Goal: Task Accomplishment & Management: Manage account settings

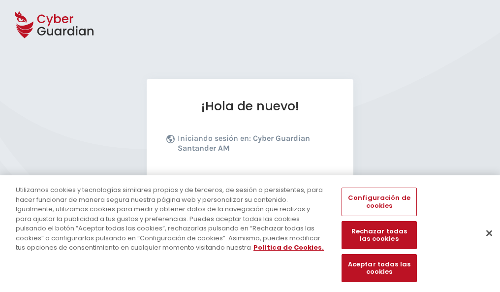
scroll to position [121, 0]
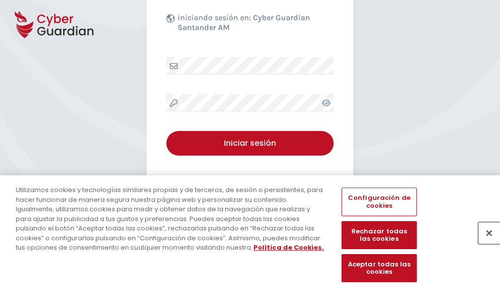
click at [484, 243] on button "Cerrar" at bounding box center [489, 233] width 22 height 22
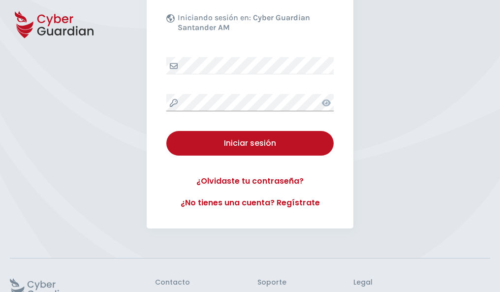
scroll to position [191, 0]
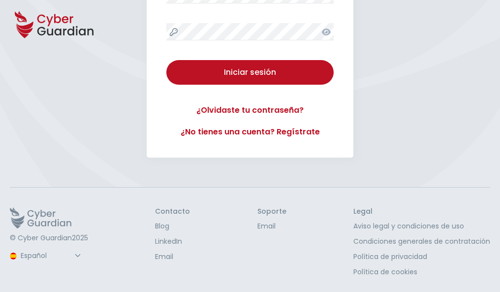
click at [166, 60] on button "Iniciar sesión" at bounding box center [249, 72] width 167 height 25
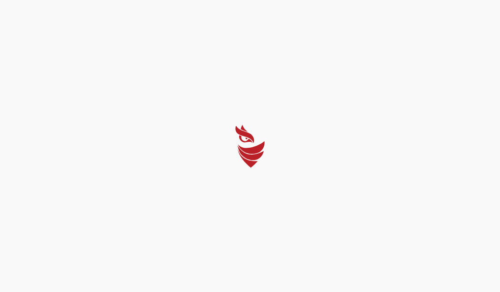
scroll to position [0, 0]
select select "Português (BR)"
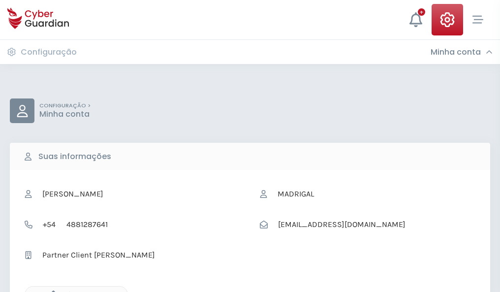
click at [51, 291] on icon "button" at bounding box center [51, 294] width 8 height 8
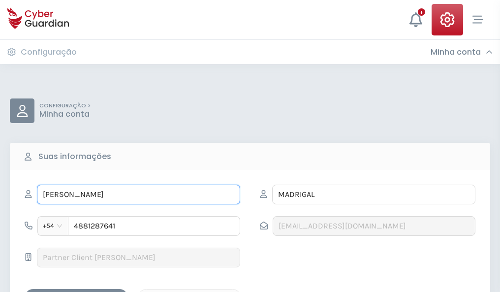
click at [138, 194] on input "JOSÉ MARI" at bounding box center [138, 195] width 203 height 20
type input "J"
type input "Matilde"
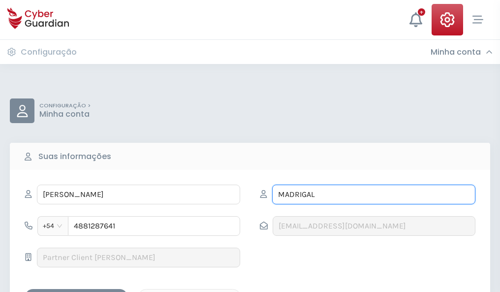
click at [374, 194] on input "MADRIGAL" at bounding box center [373, 195] width 203 height 20
type input "M"
type input "Reina"
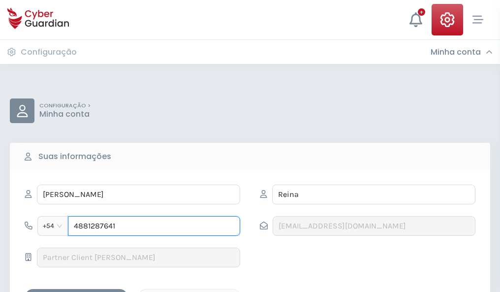
click at [154, 226] on input "4881287641" at bounding box center [154, 226] width 172 height 20
type input "4"
type input "4887659578"
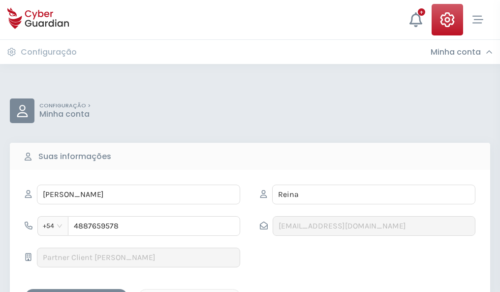
click at [76, 291] on div "Salvar alterações" at bounding box center [76, 297] width 89 height 12
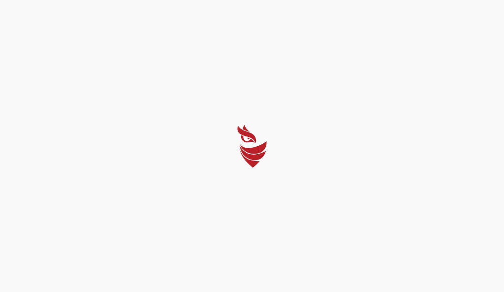
select select "Português (BR)"
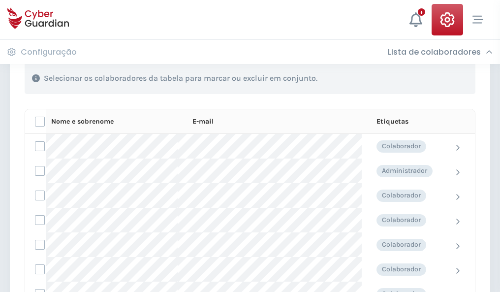
scroll to position [421, 0]
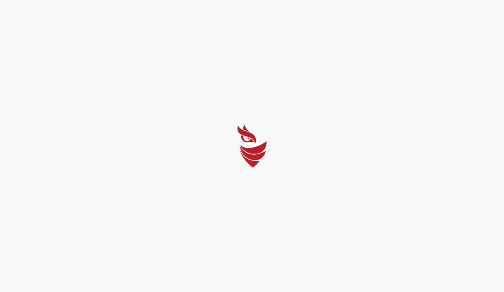
select select "Português (BR)"
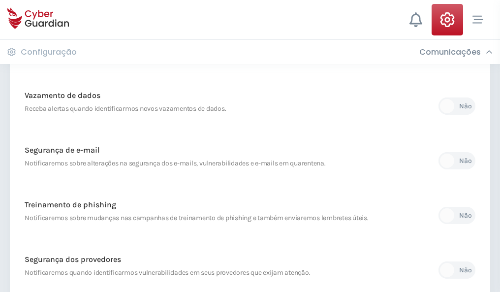
scroll to position [518, 0]
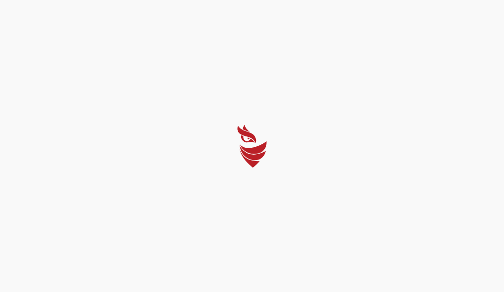
select select "Português (BR)"
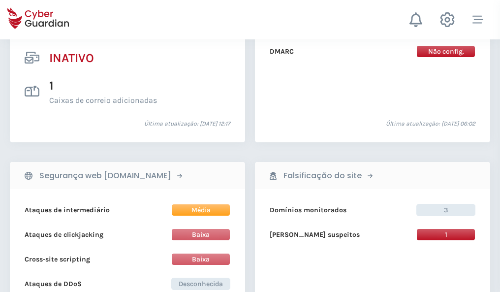
scroll to position [975, 0]
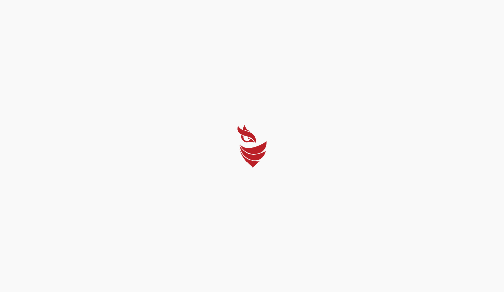
select select "Português (BR)"
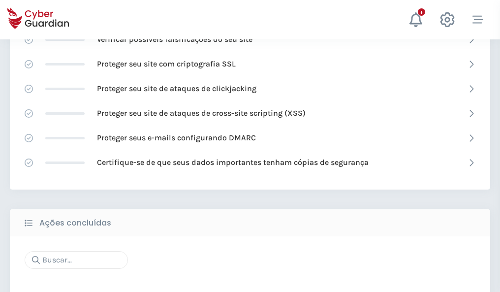
scroll to position [656, 0]
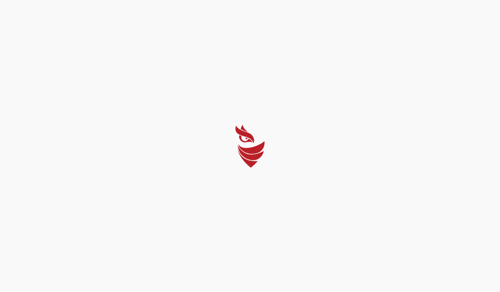
select select "Português (BR)"
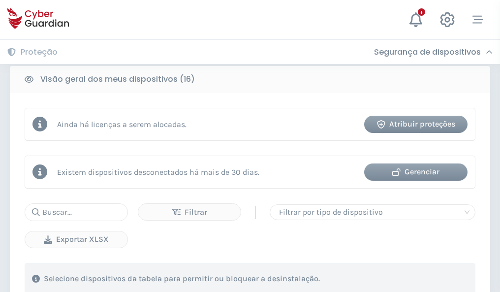
scroll to position [917, 0]
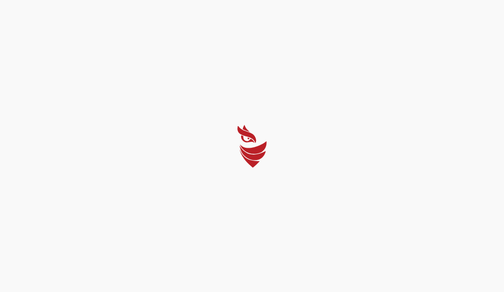
select select "Português (BR)"
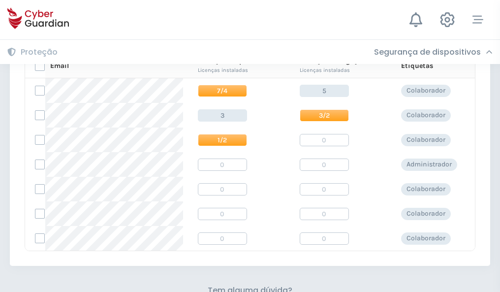
scroll to position [422, 0]
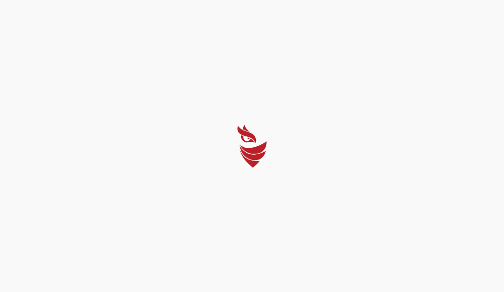
select select "Português (BR)"
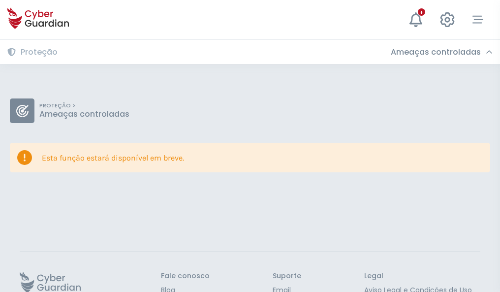
scroll to position [64, 0]
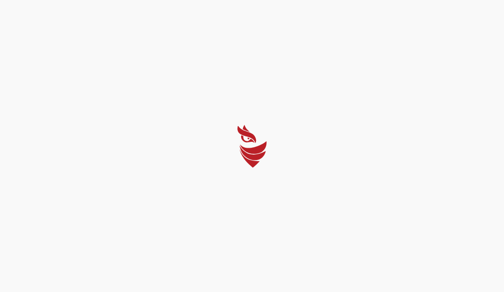
select select "Português (BR)"
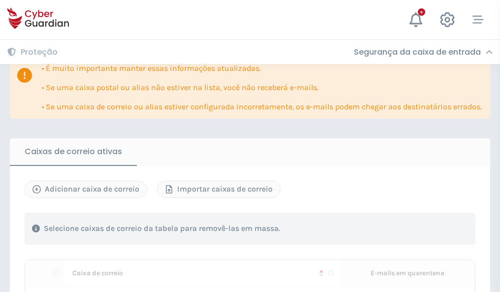
scroll to position [600, 0]
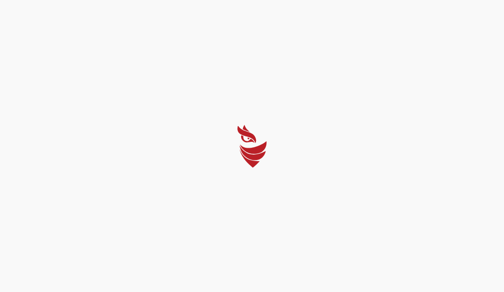
select select "Português (BR)"
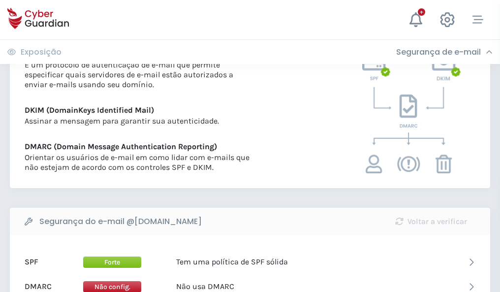
scroll to position [531, 0]
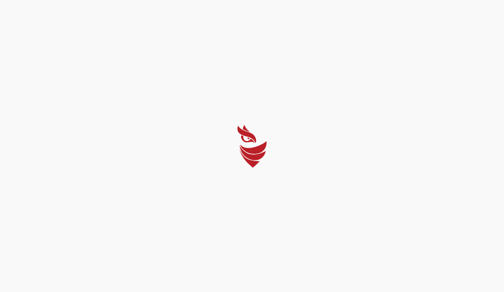
select select "Português (BR)"
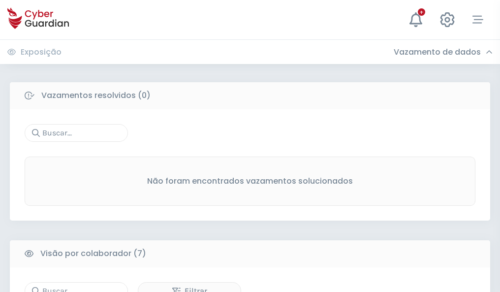
scroll to position [814, 0]
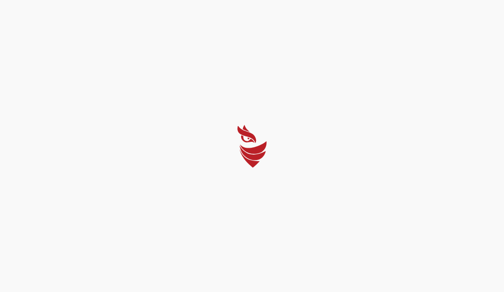
select select "Português (BR)"
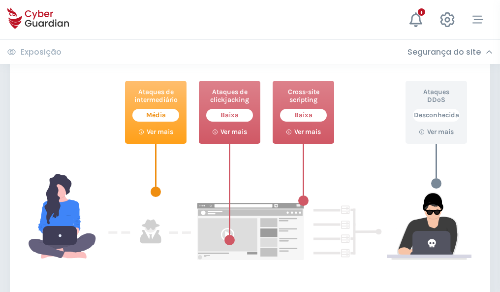
scroll to position [536, 0]
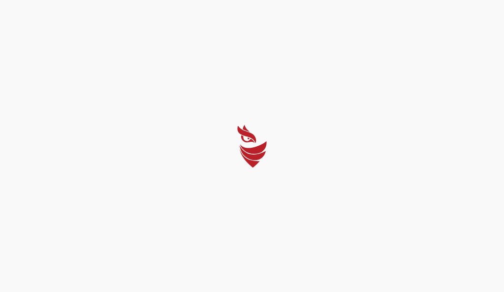
select select "Português (BR)"
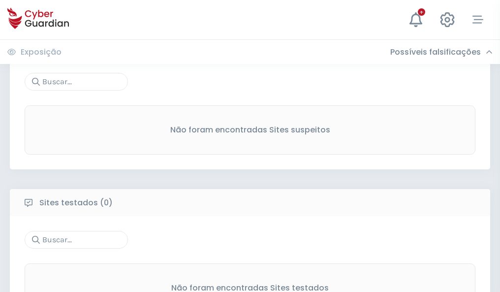
scroll to position [515, 0]
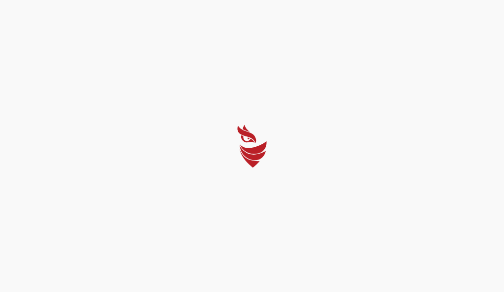
select select "Português (BR)"
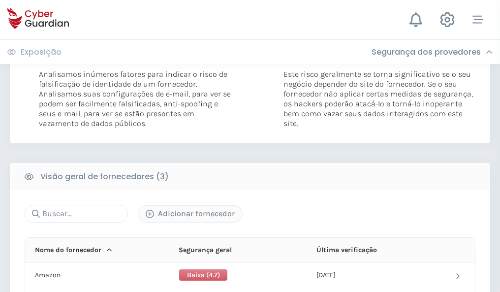
scroll to position [551, 0]
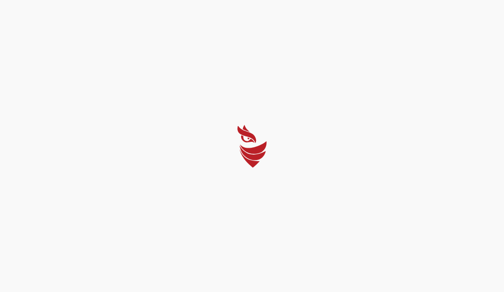
select select "Português (BR)"
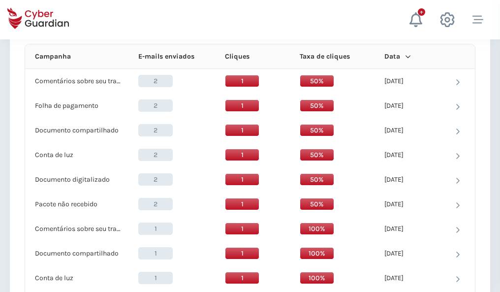
scroll to position [882, 0]
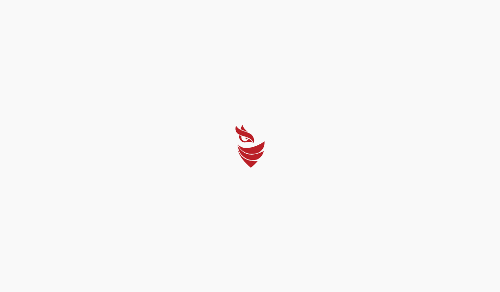
select select "Português (BR)"
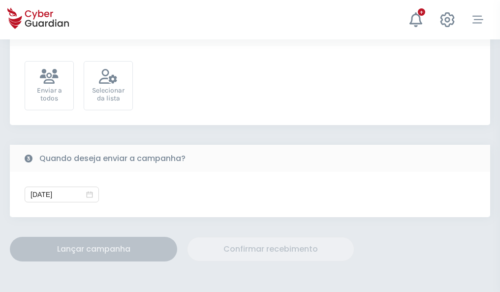
scroll to position [360, 0]
